Goal: Register for event/course

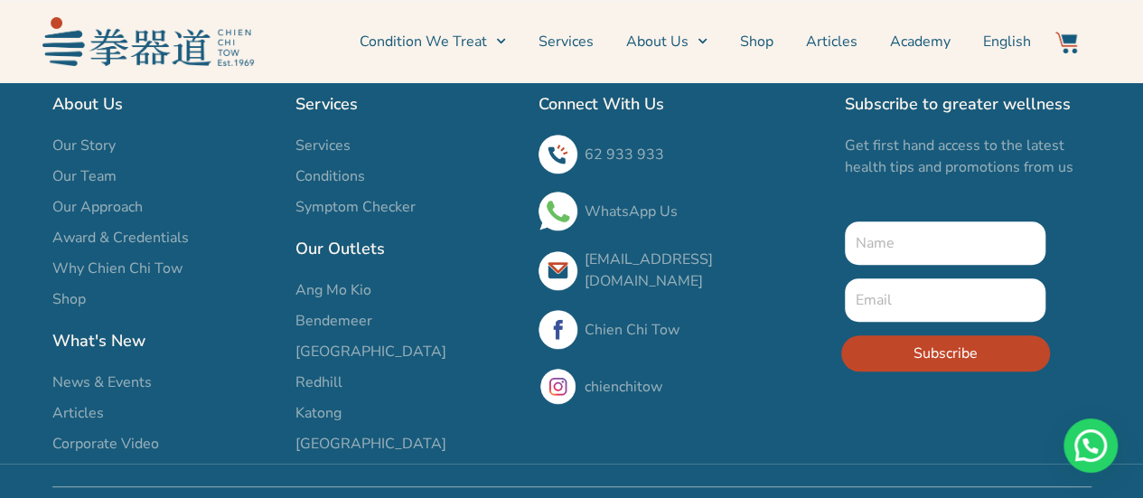
scroll to position [3931, 0]
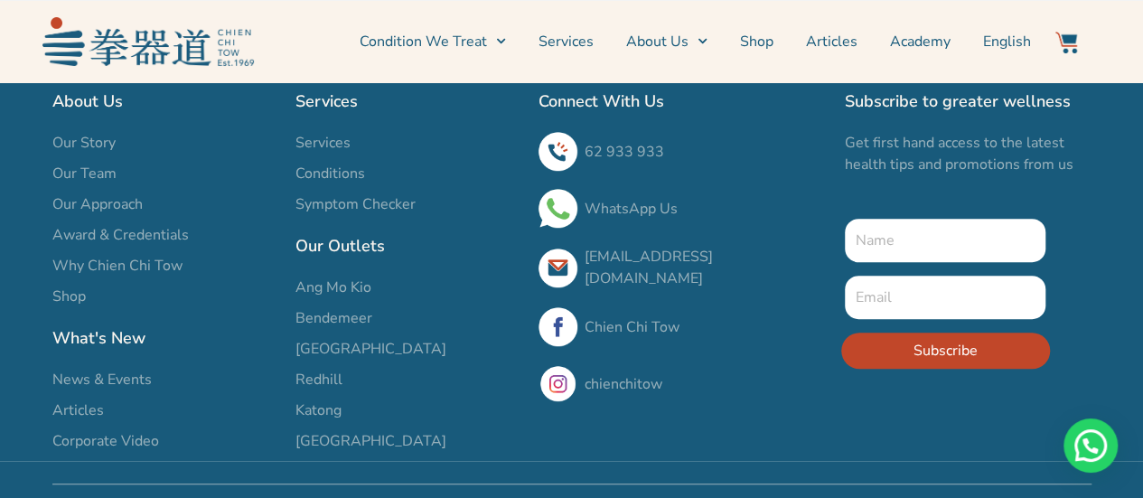
drag, startPoint x: 427, startPoint y: 458, endPoint x: 488, endPoint y: 462, distance: 60.6
drag, startPoint x: 423, startPoint y: 453, endPoint x: 559, endPoint y: 455, distance: 136.4
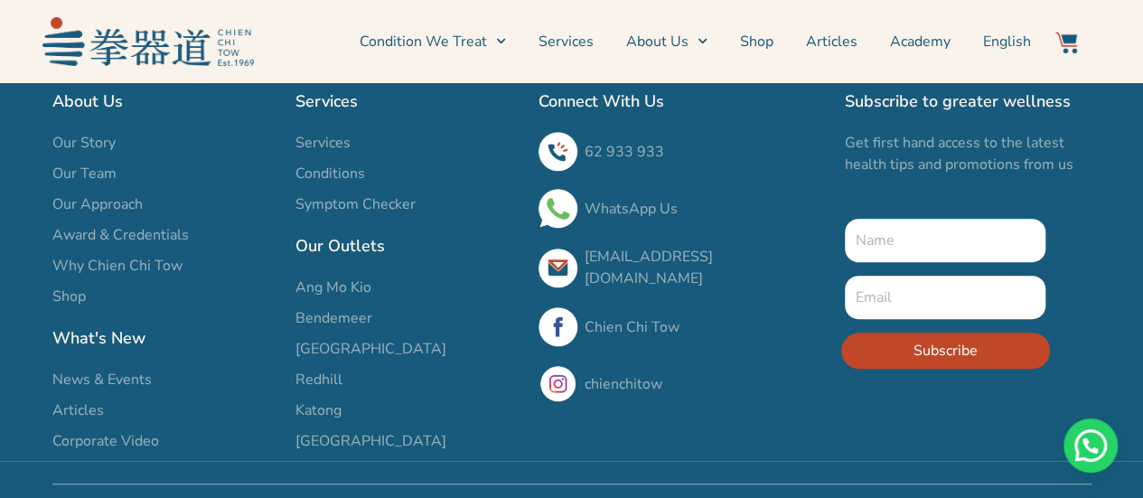
click at [167, 26] on img at bounding box center [147, 41] width 211 height 48
click at [159, 40] on img at bounding box center [147, 41] width 211 height 48
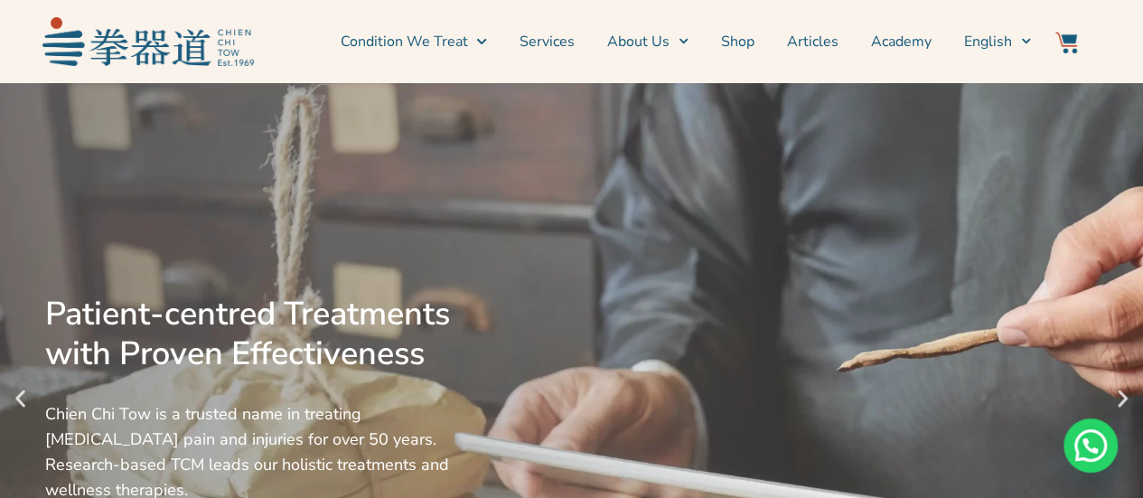
click at [221, 36] on img at bounding box center [147, 41] width 211 height 48
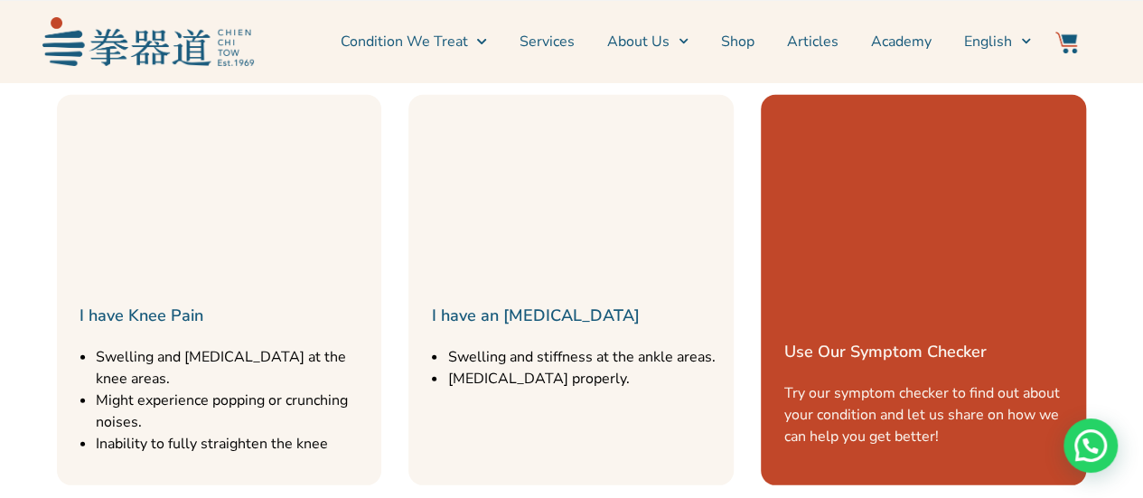
scroll to position [2293, 0]
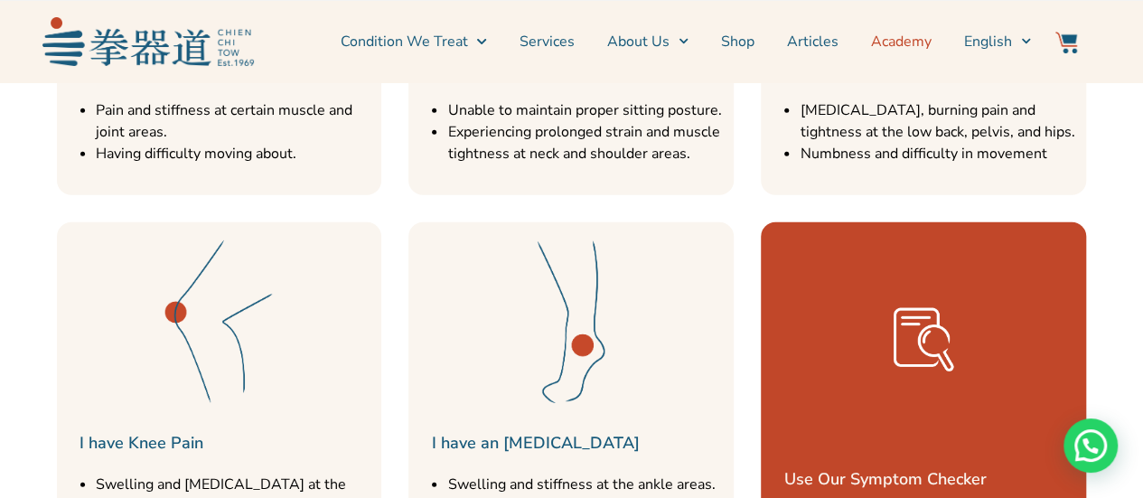
click at [906, 35] on link "Academy" at bounding box center [901, 41] width 61 height 45
click at [911, 39] on link "Academy" at bounding box center [901, 41] width 61 height 45
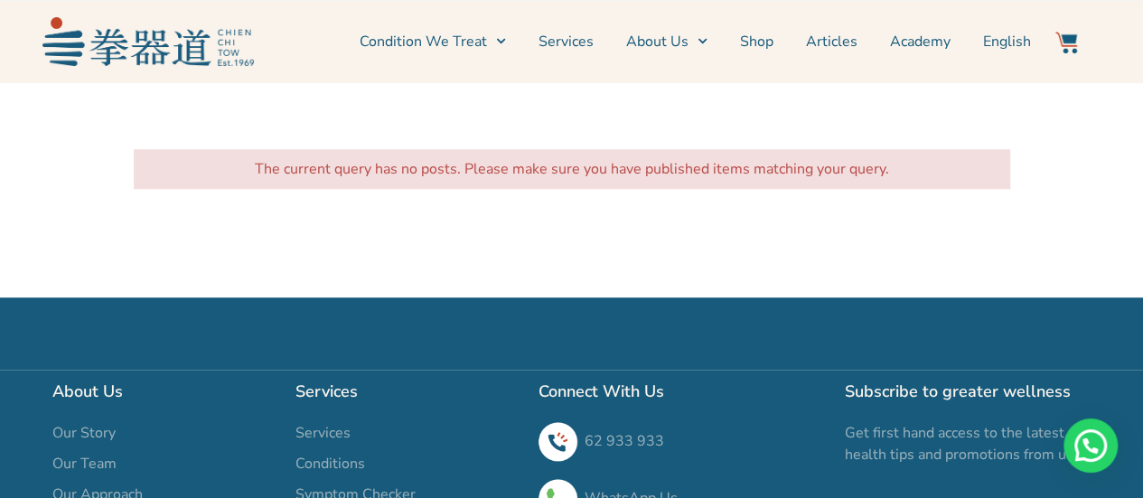
scroll to position [4220, 0]
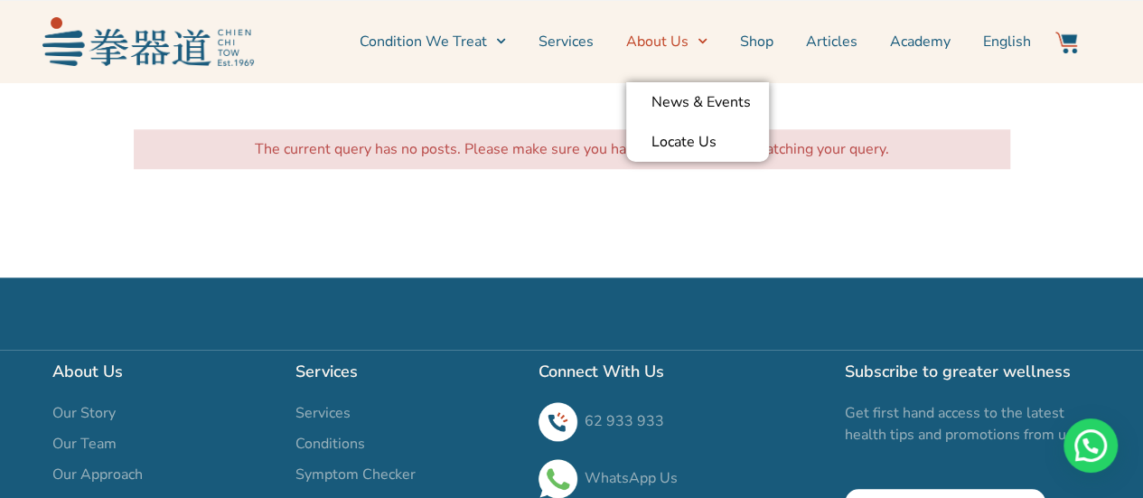
click at [681, 40] on link "About Us" at bounding box center [666, 41] width 81 height 45
click at [677, 34] on link "About Us" at bounding box center [666, 41] width 81 height 45
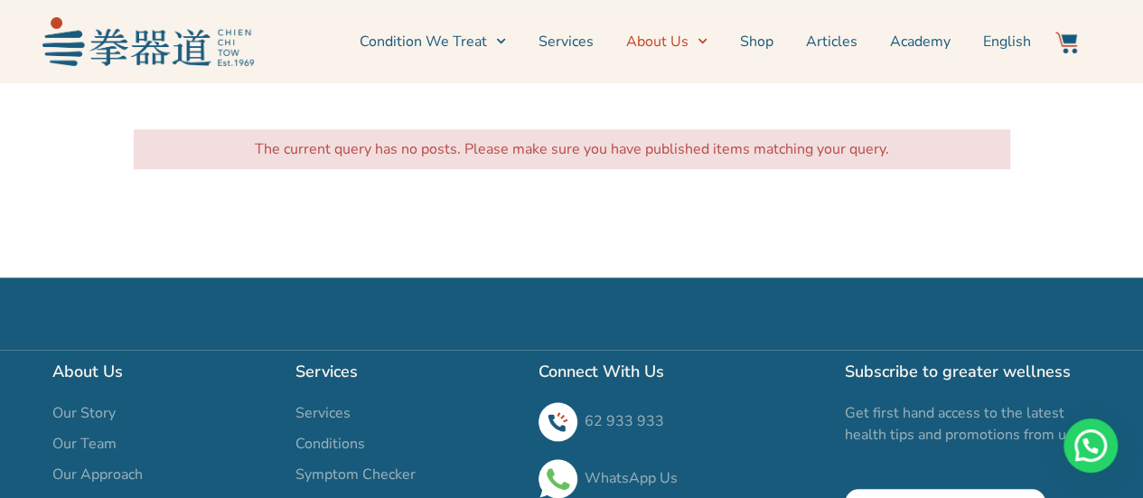
click at [688, 45] on link "About Us" at bounding box center [666, 41] width 81 height 45
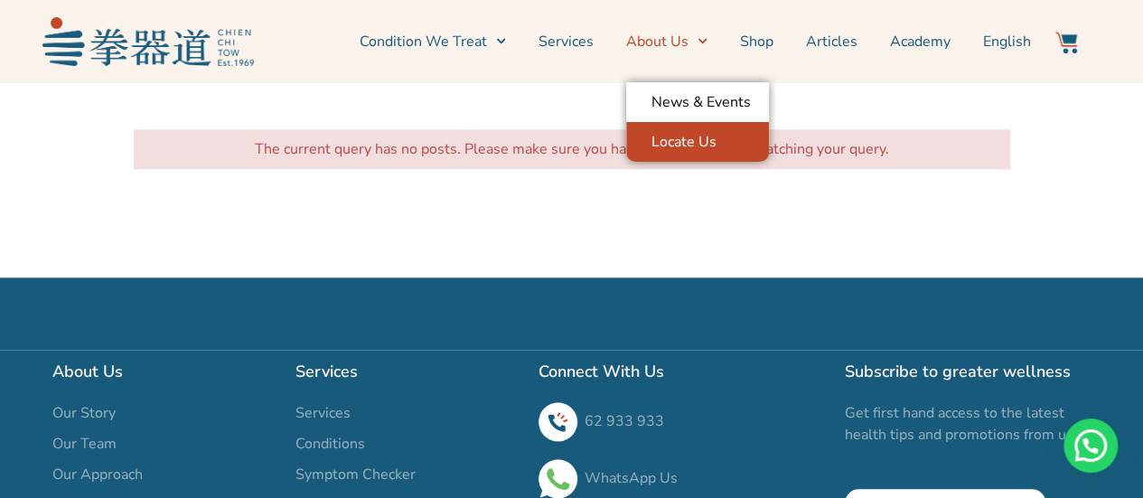
click at [693, 136] on link "Locate Us" at bounding box center [697, 142] width 143 height 40
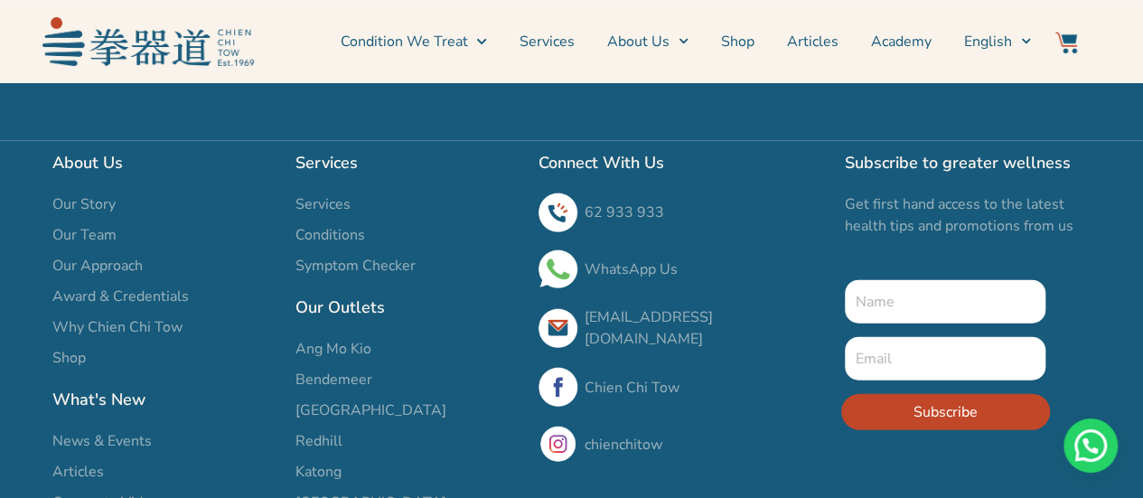
scroll to position [1869, 0]
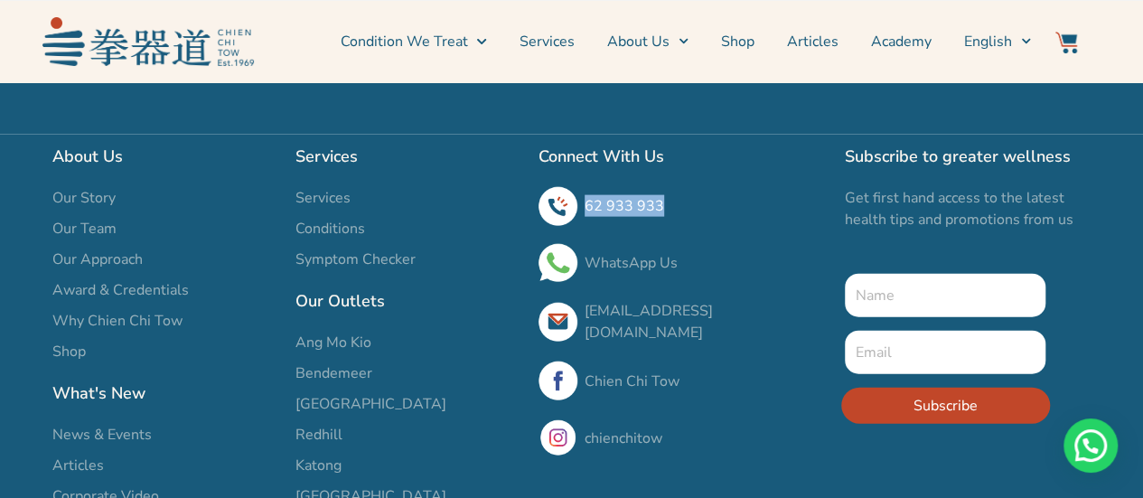
drag, startPoint x: 664, startPoint y: 195, endPoint x: 585, endPoint y: 196, distance: 78.6
click at [585, 196] on h3 "62 933 933" at bounding box center [705, 206] width 242 height 22
copy link "62 933 933"
click at [661, 253] on link "WhatsApp Us" at bounding box center [630, 263] width 93 height 20
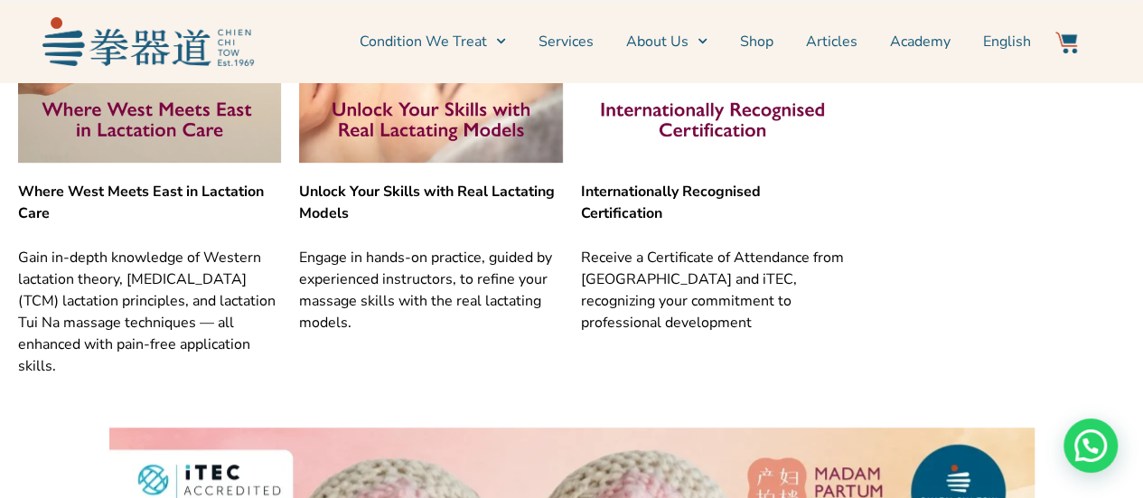
scroll to position [341, 0]
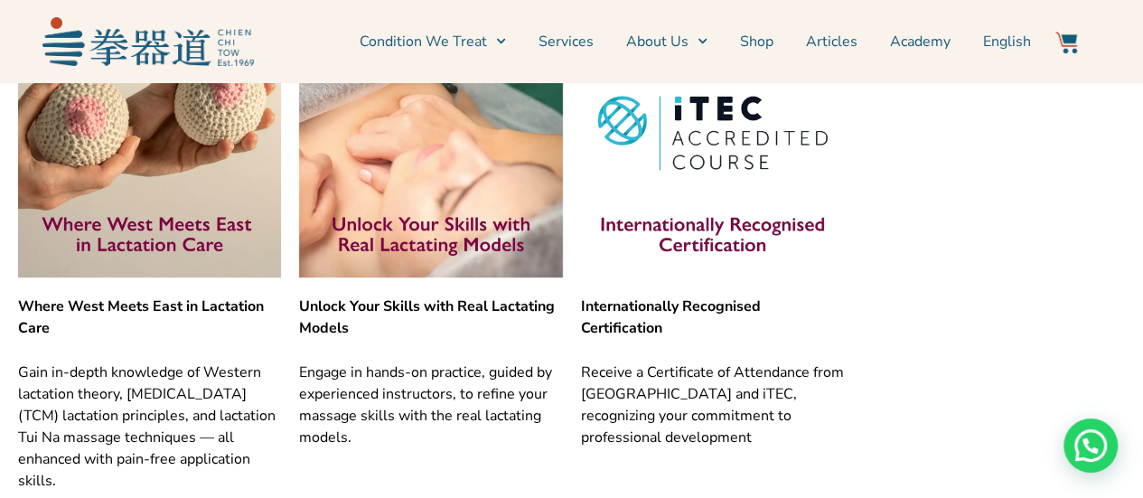
click at [730, 136] on img at bounding box center [712, 145] width 263 height 263
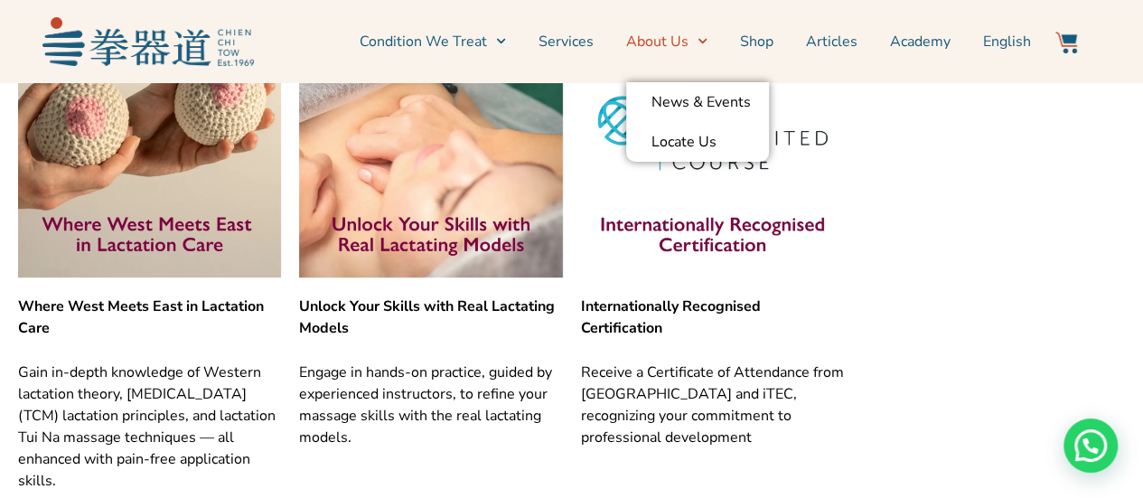
click at [677, 42] on link "About Us" at bounding box center [666, 41] width 81 height 45
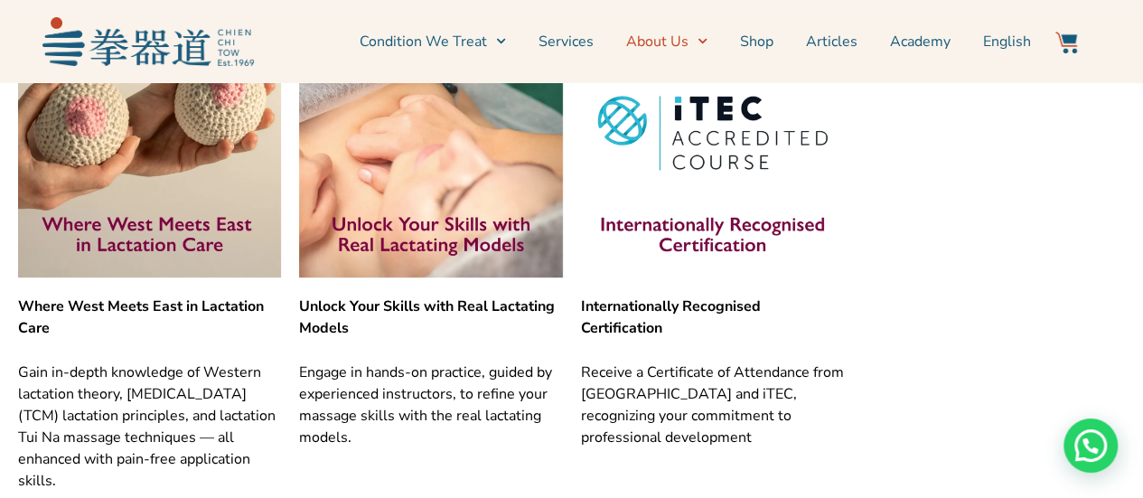
click at [677, 42] on link "About Us" at bounding box center [666, 41] width 81 height 45
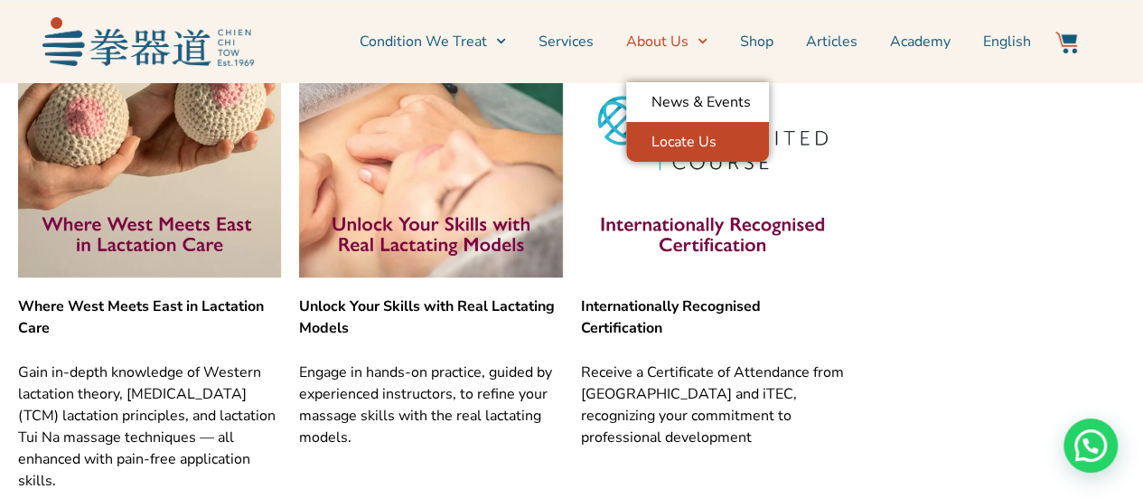
click at [706, 145] on link "Locate Us" at bounding box center [697, 142] width 143 height 40
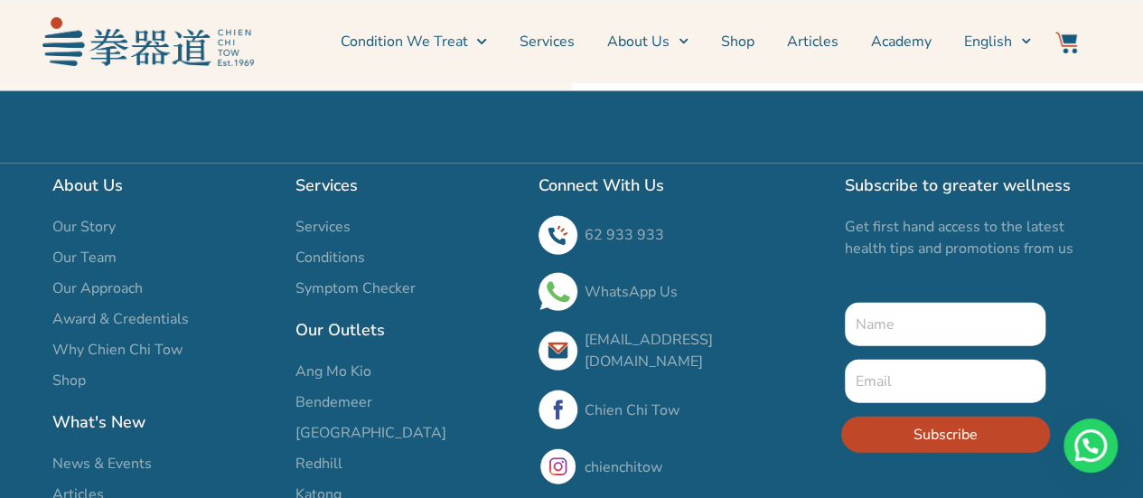
scroll to position [1901, 0]
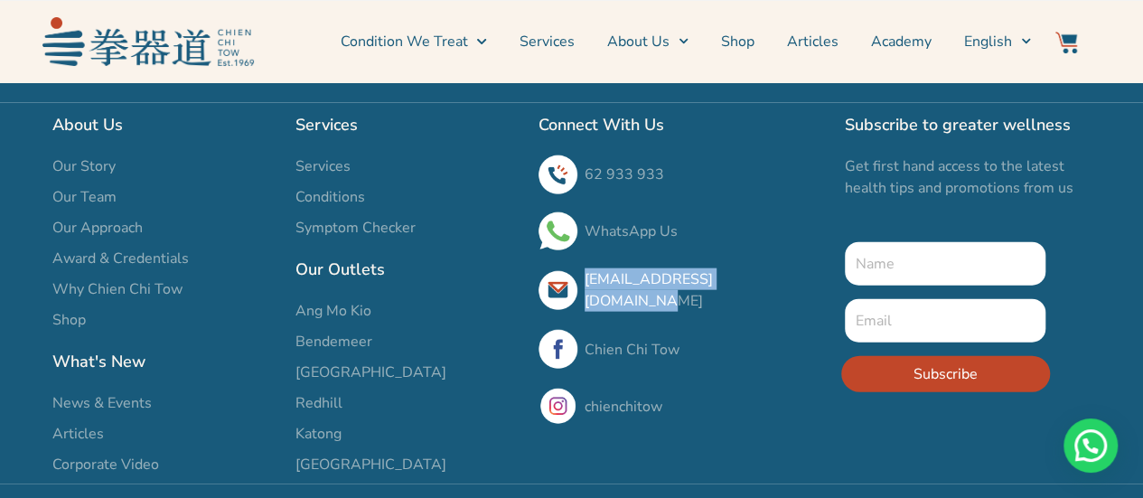
drag, startPoint x: 773, startPoint y: 278, endPoint x: 585, endPoint y: 276, distance: 187.9
click at [585, 276] on h3 "[EMAIL_ADDRESS][DOMAIN_NAME]" at bounding box center [705, 289] width 242 height 43
copy link "[EMAIL_ADDRESS][DOMAIN_NAME]"
click at [892, 41] on link "Academy" at bounding box center [901, 41] width 61 height 45
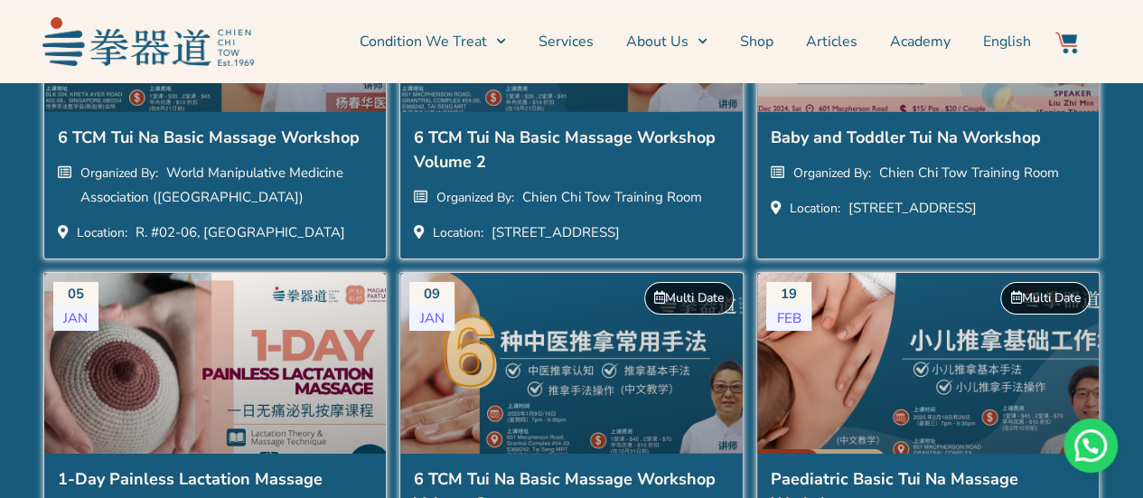
scroll to position [2612, 0]
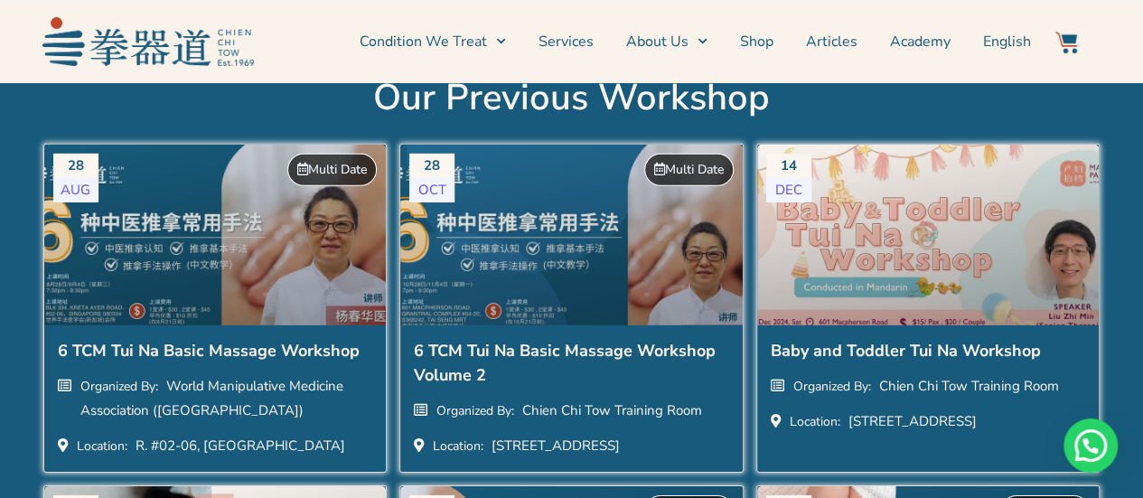
click at [271, 353] on h2 "6 TCM Tui Na Basic Massage Workshop" at bounding box center [215, 353] width 315 height 29
click at [230, 344] on h2 "6 TCM Tui Na Basic Massage Workshop" at bounding box center [215, 353] width 315 height 29
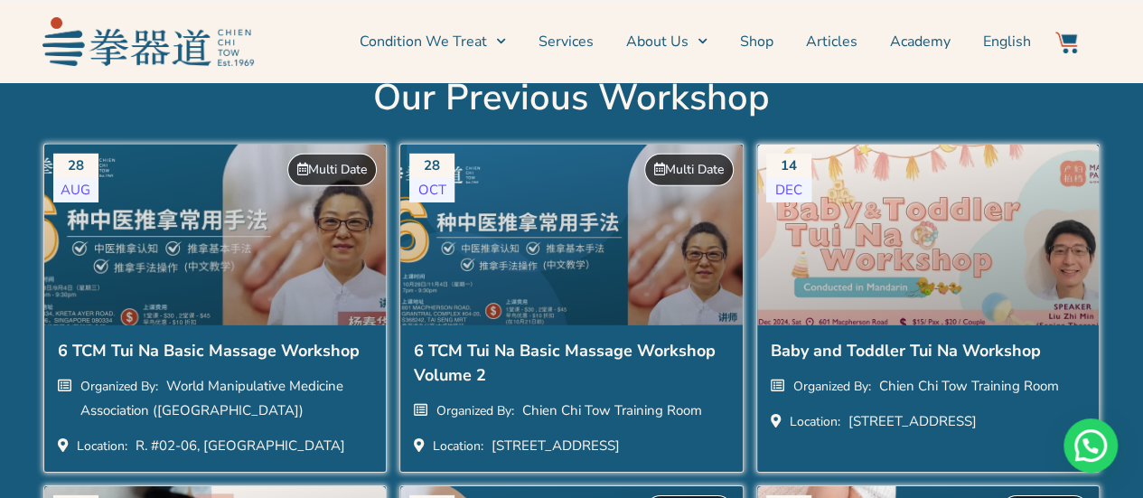
click at [298, 235] on div at bounding box center [215, 248] width 377 height 229
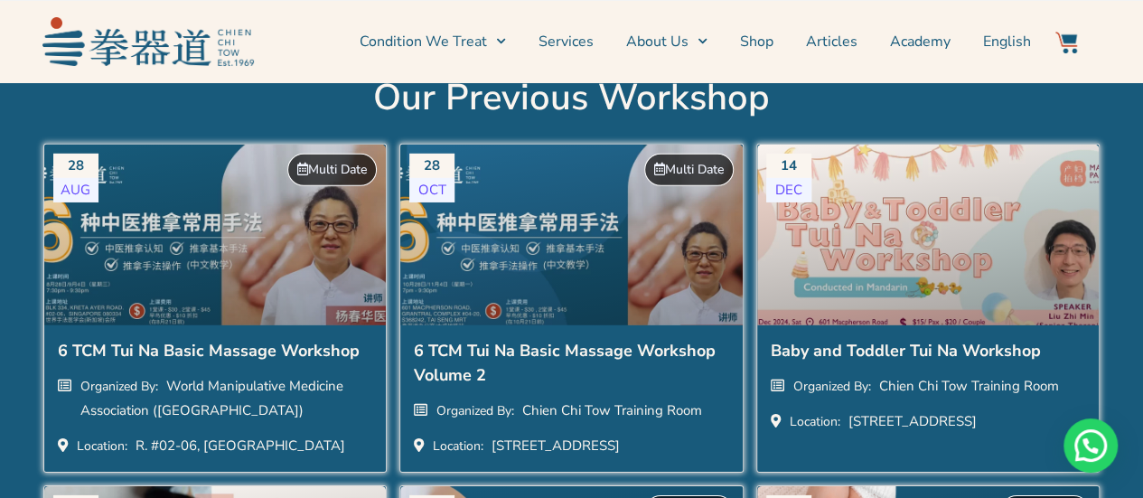
click at [208, 344] on h2 "6 TCM Tui Na Basic Massage Workshop" at bounding box center [215, 353] width 315 height 29
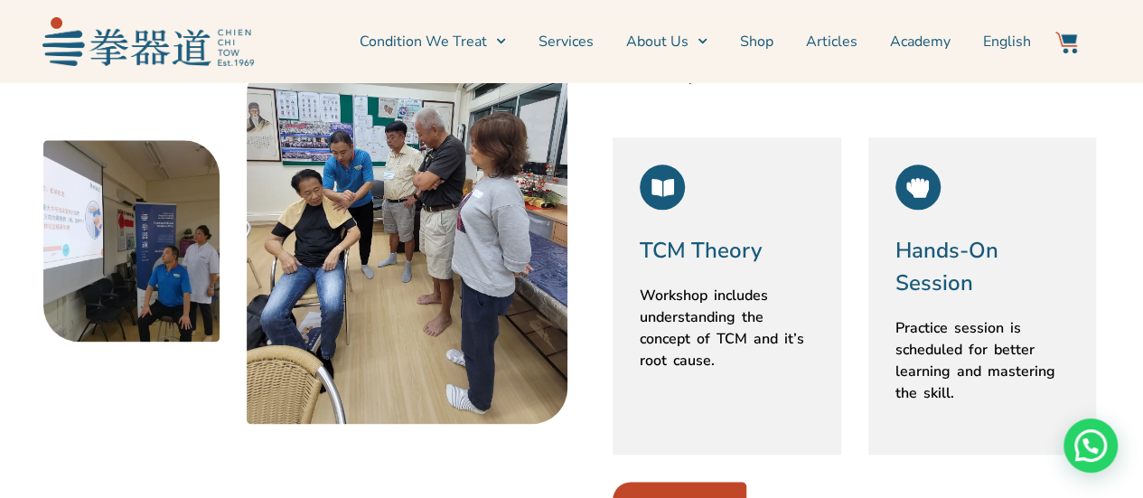
scroll to position [963, 0]
